Goal: Check status: Check status

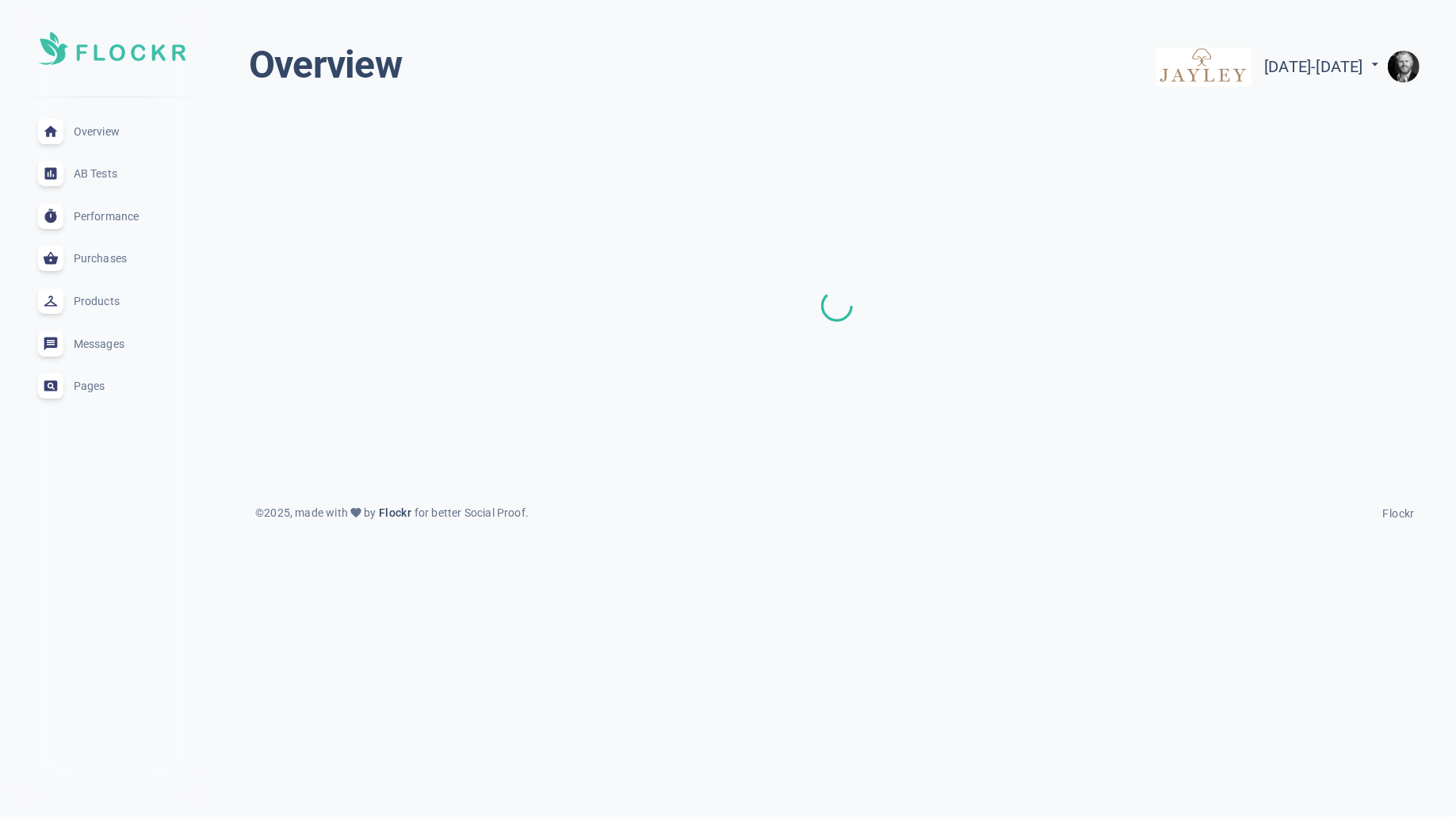
click at [1411, 78] on img "button" at bounding box center [1403, 66] width 31 height 31
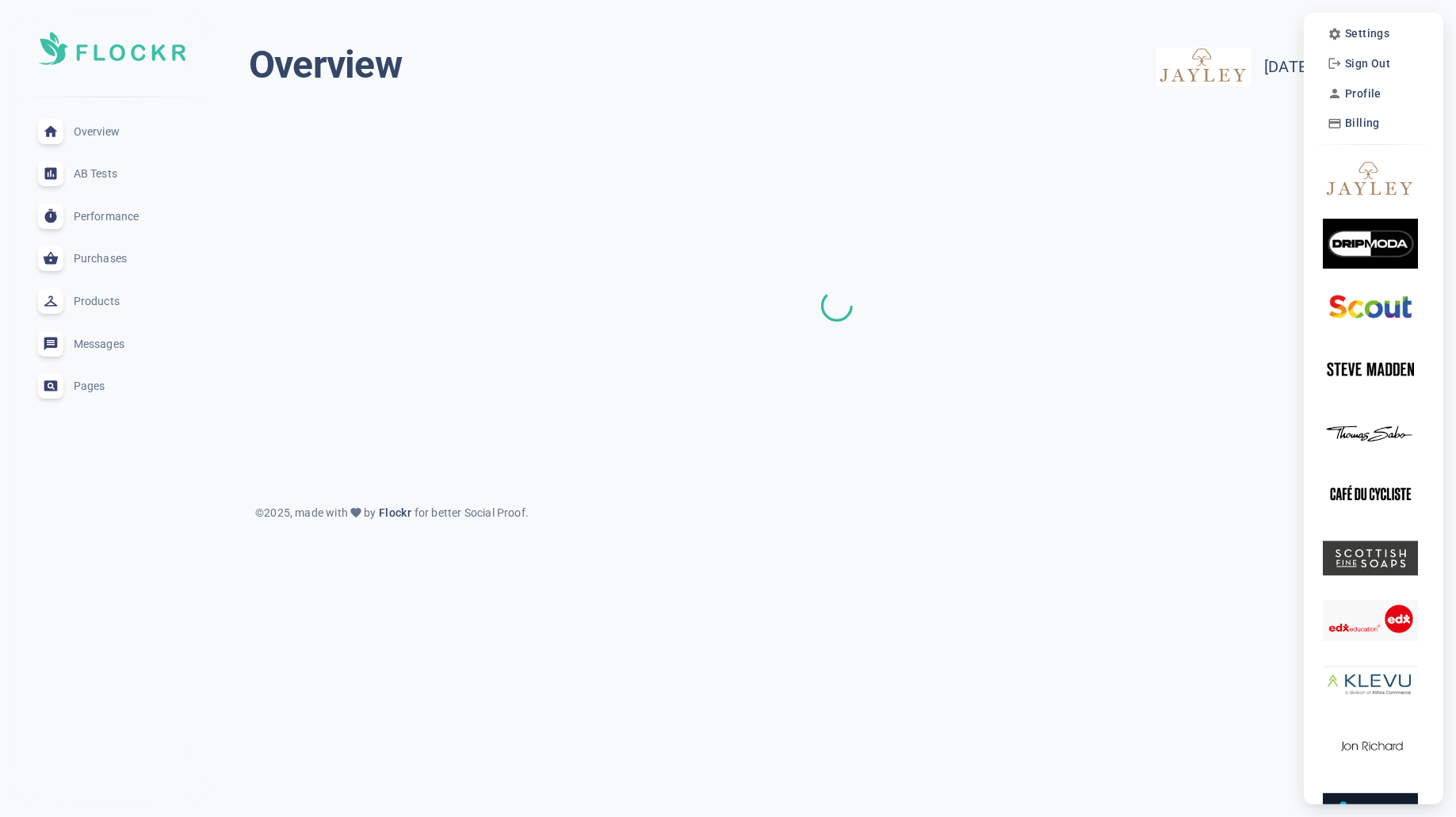
scroll to position [6, 0]
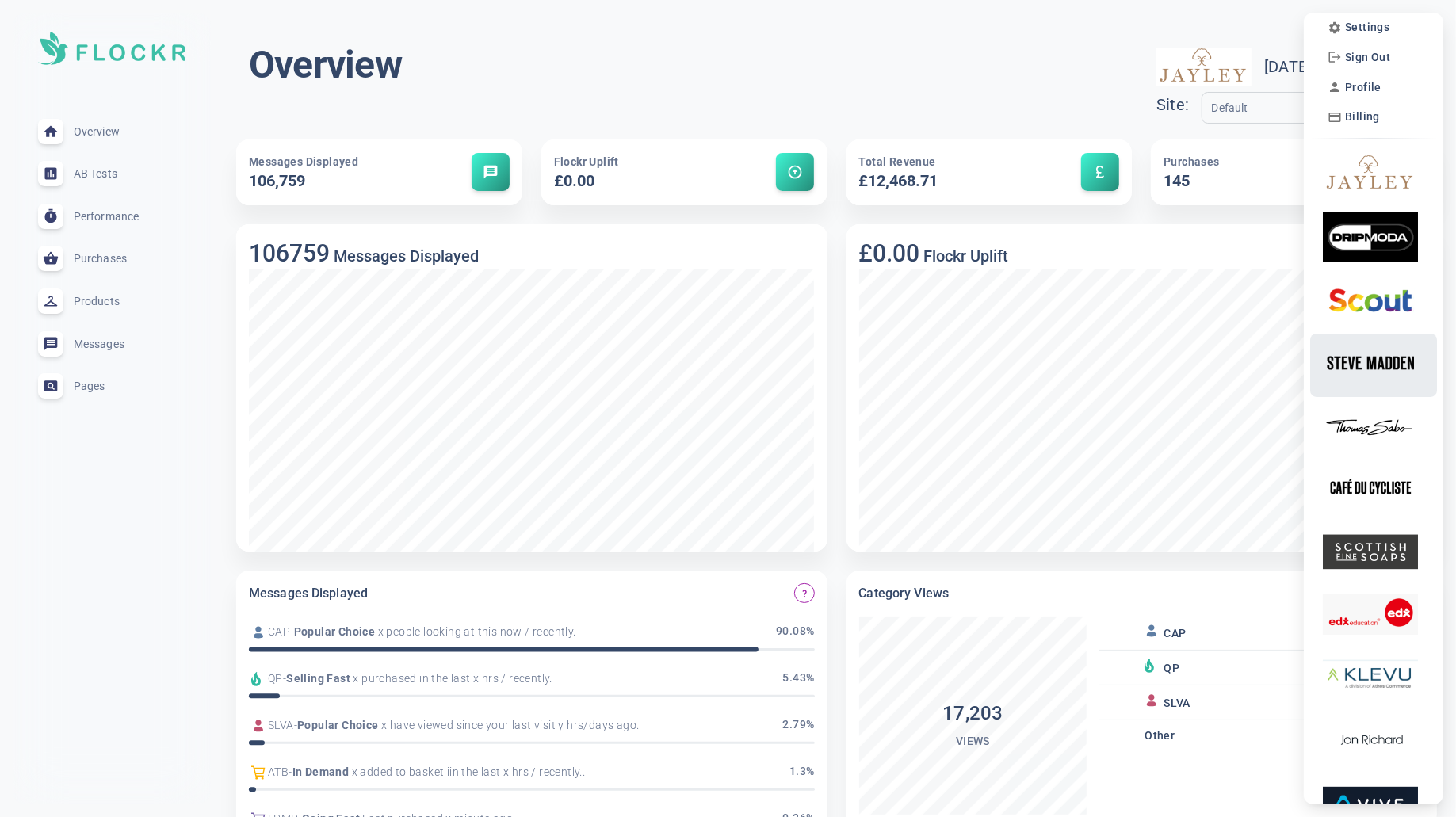
click at [1376, 347] on img at bounding box center [1370, 363] width 95 height 50
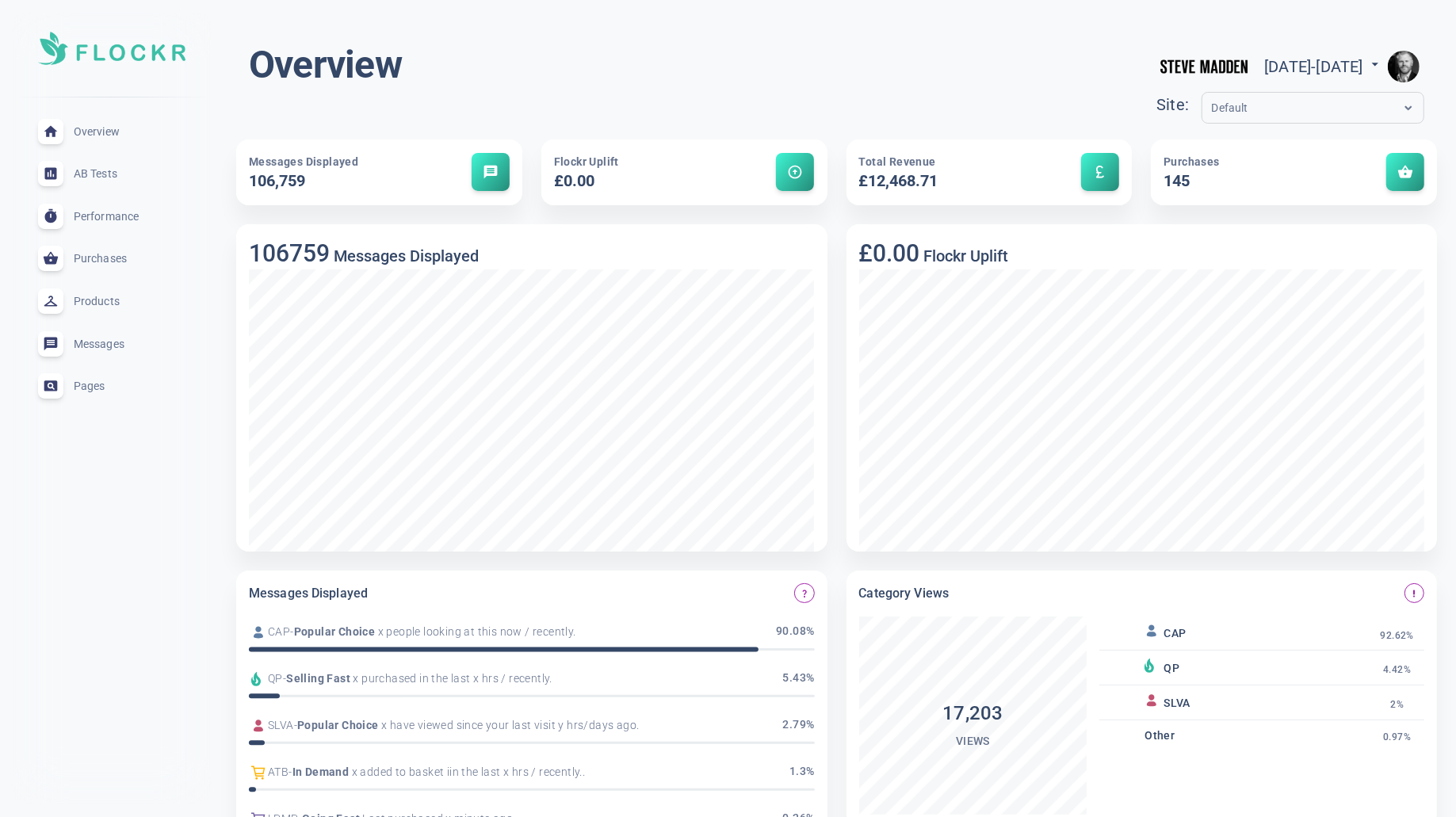
click at [1325, 66] on span "[DATE] - [DATE]" at bounding box center [1323, 66] width 119 height 19
select select "8"
select select "2025"
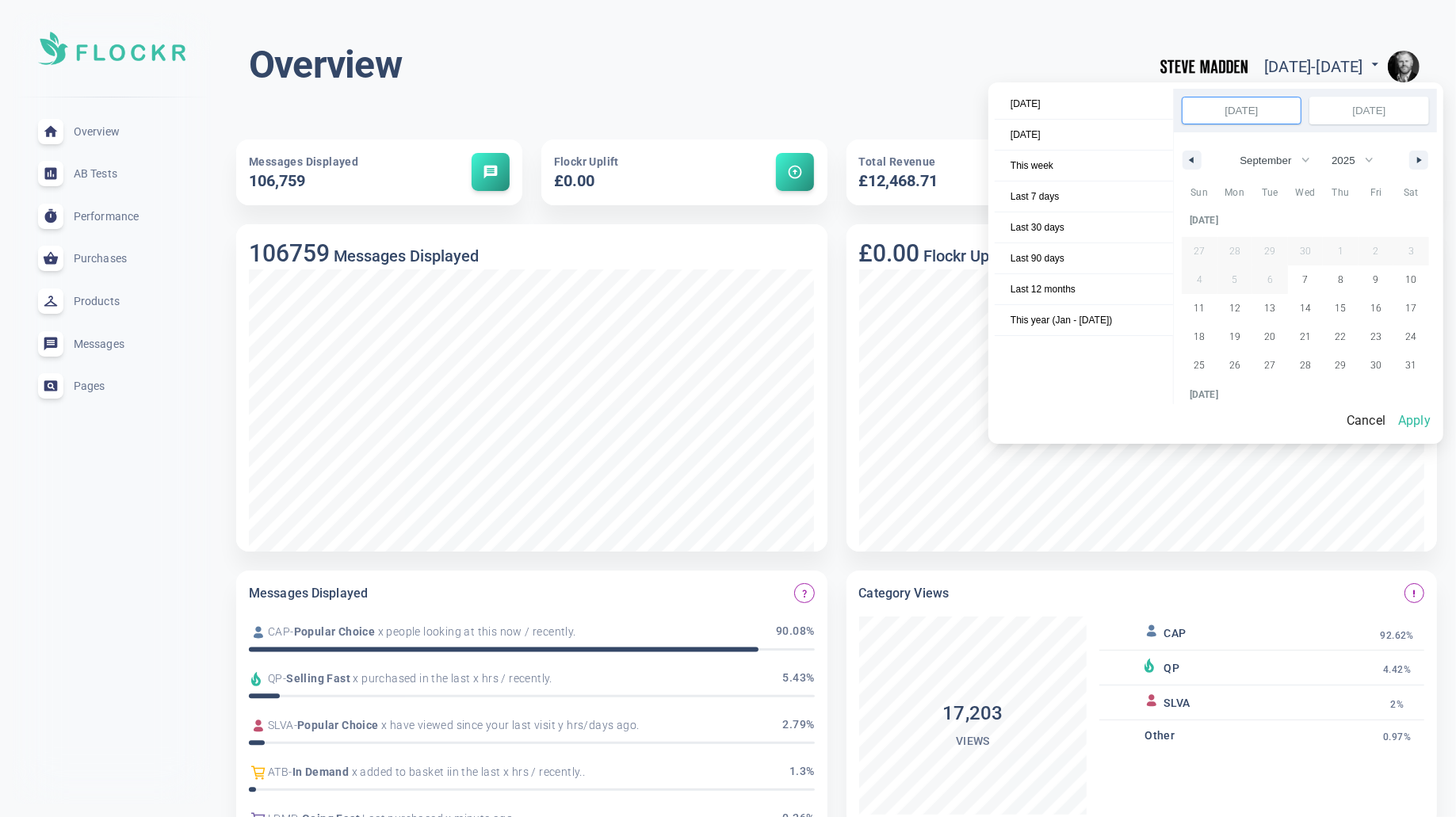
scroll to position [217177, 0]
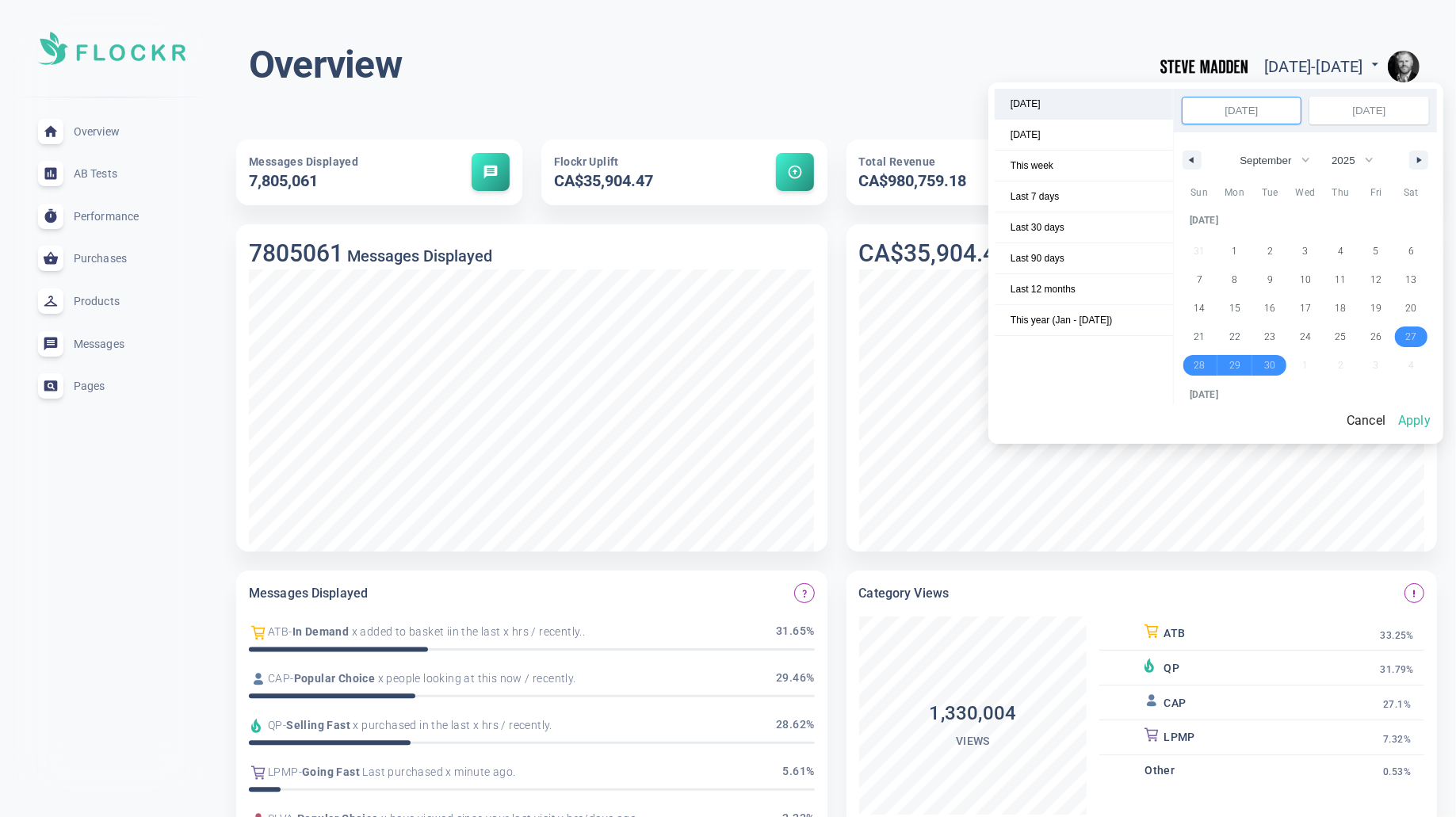
click at [1093, 107] on span "[DATE]" at bounding box center [1083, 104] width 178 height 30
select select "9"
select select "2025"
click at [1425, 419] on button "Apply" at bounding box center [1414, 420] width 46 height 33
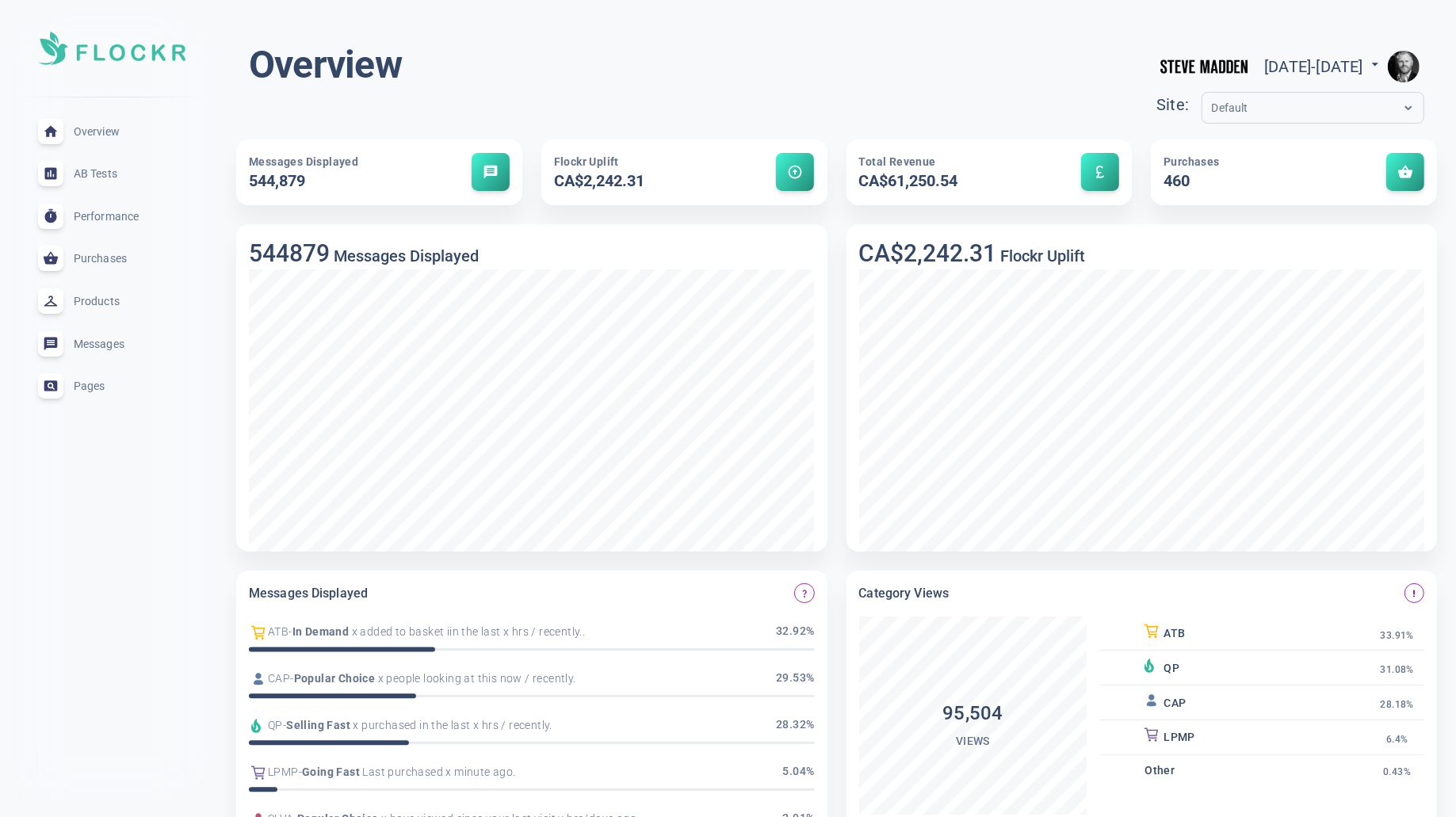
click at [1212, 106] on input "text" at bounding box center [1275, 108] width 127 height 18
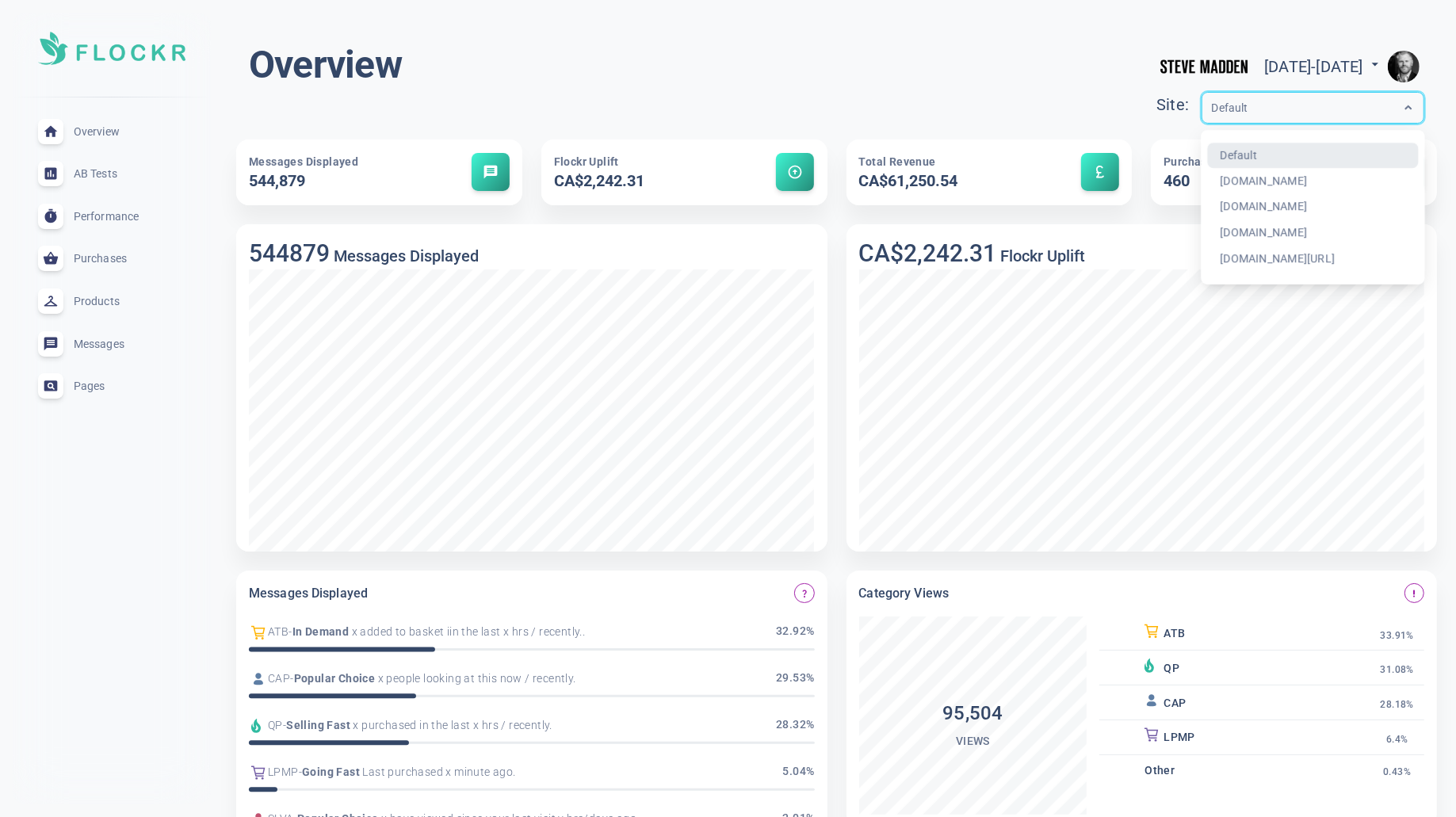
click at [946, 91] on div "Overview [DATE] - [DATE] menu Site: option Default focused, 1 of 5. 5 results a…" at bounding box center [836, 85] width 1175 height 88
